Goal: Find contact information: Find contact information

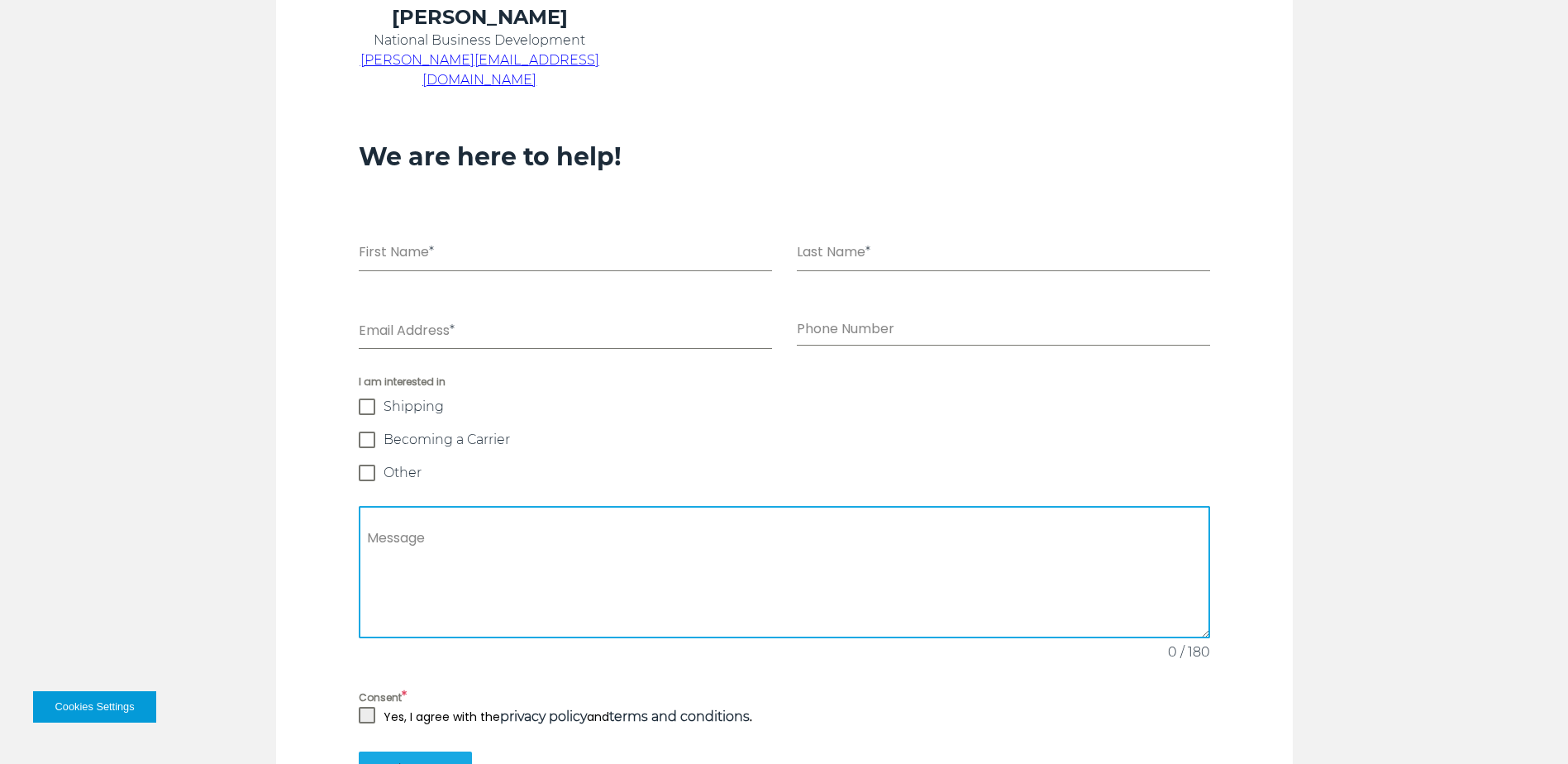
scroll to position [1084, 0]
